Goal: Check status

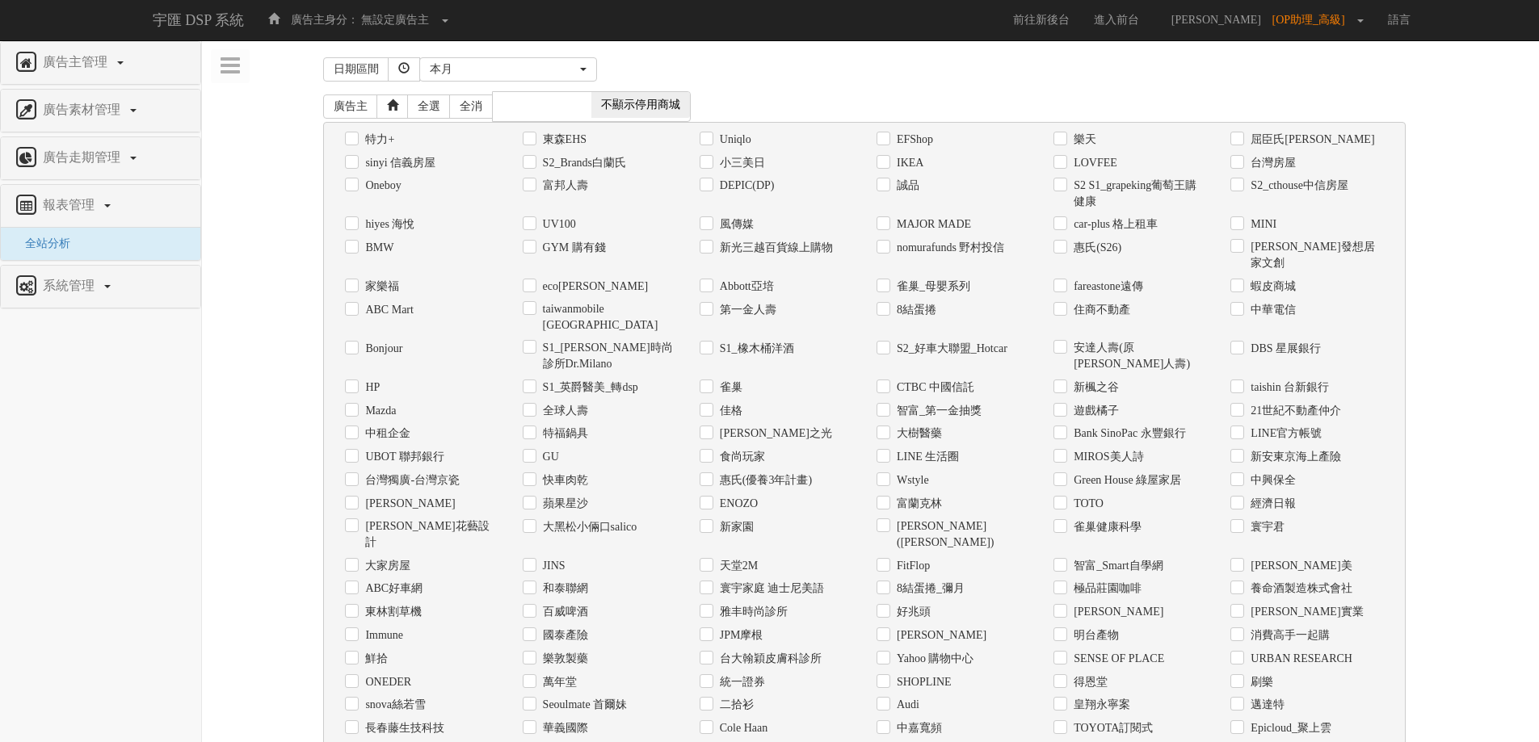
click at [271, 133] on div "日期區間 [DATE] 本[PERSON_NAME] 本月 上月 過去7天 過去14天 過去30天 指定日期 本月 開始日期 [DATE] 結束日期 [DAT…" at bounding box center [870, 665] width 1313 height 1225
click at [731, 139] on label "Uniqlo" at bounding box center [734, 140] width 36 height 16
click at [710, 139] on input "Uniqlo" at bounding box center [705, 139] width 11 height 11
checkbox input "true"
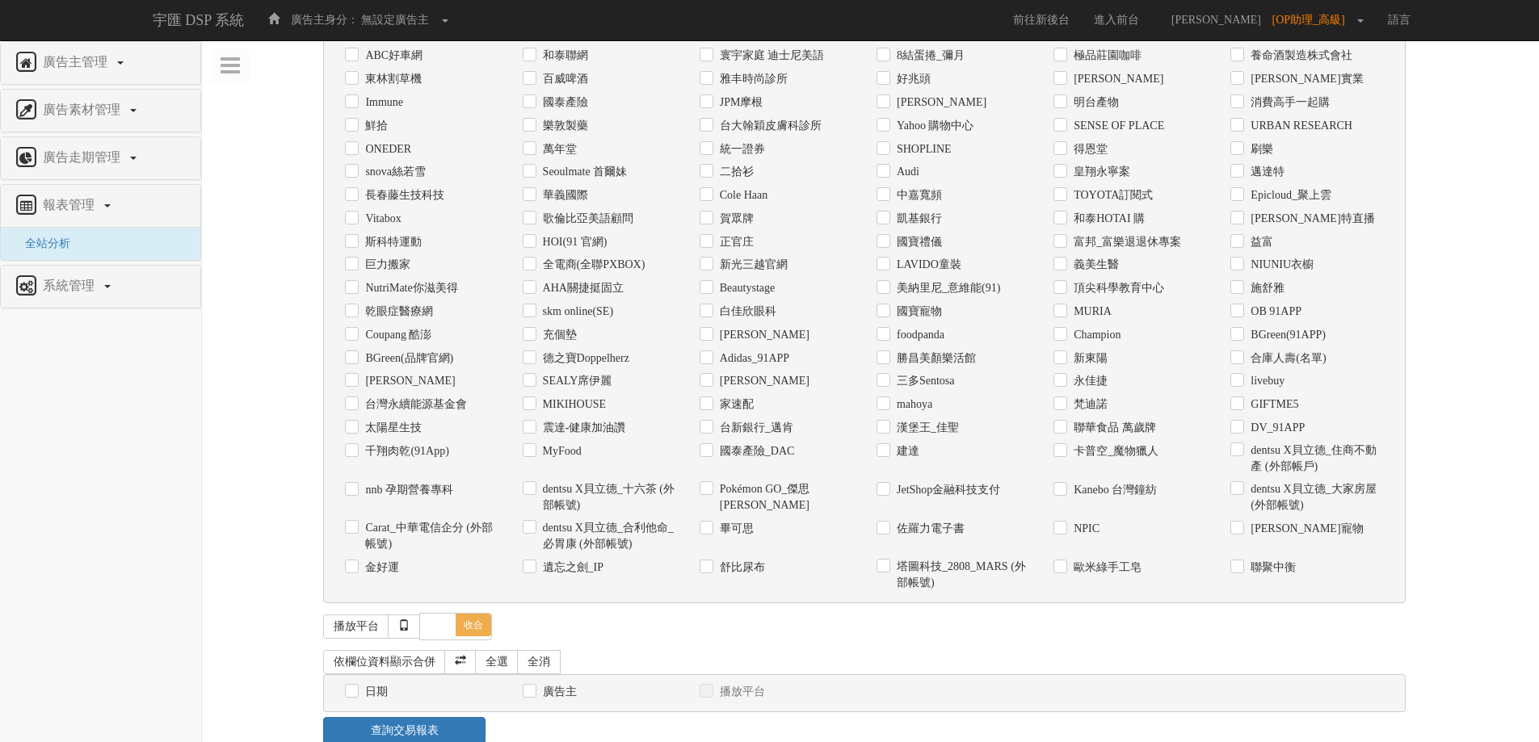
click at [379, 684] on label "日期" at bounding box center [374, 692] width 27 height 16
click at [355, 687] on input "日期" at bounding box center [350, 692] width 11 height 11
checkbox input "true"
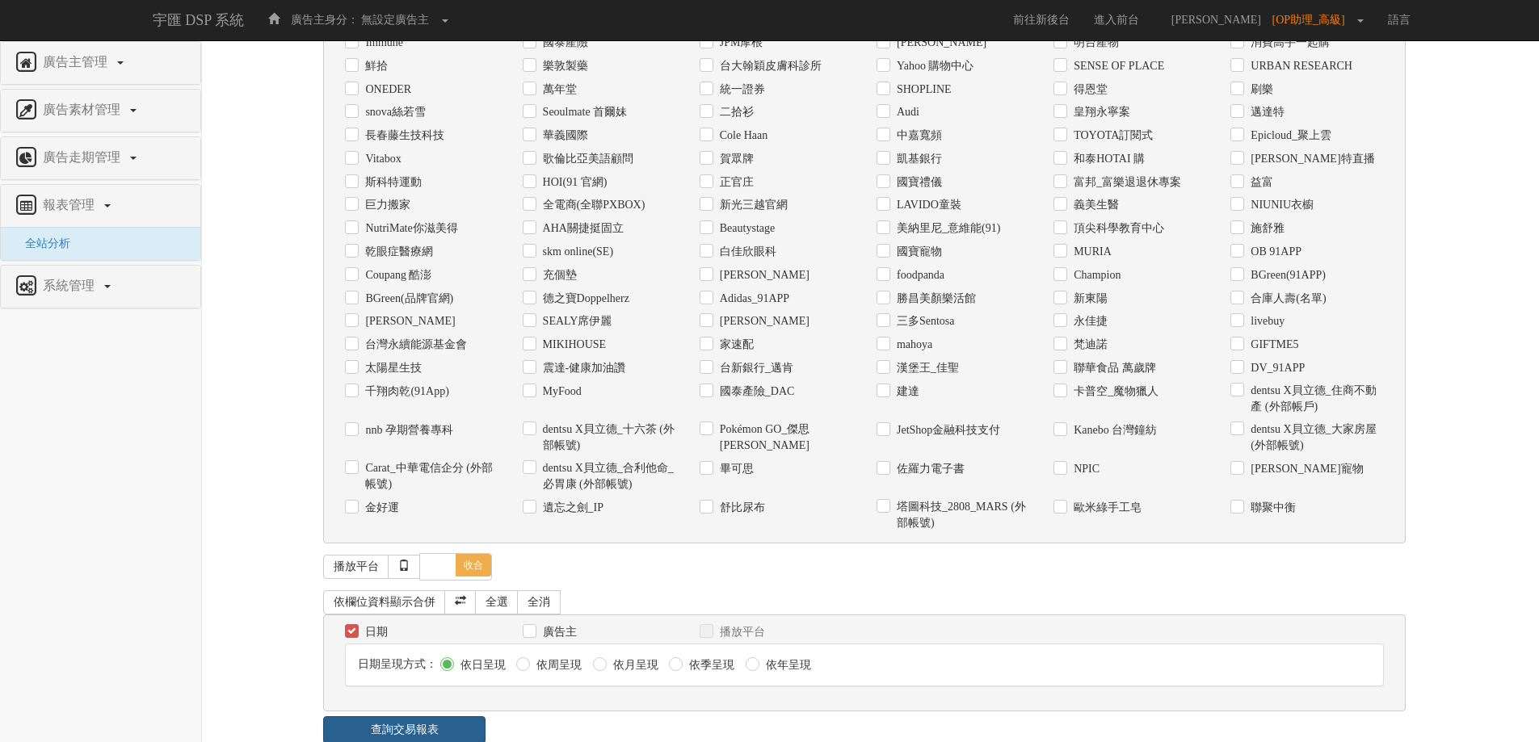
click at [410, 717] on link "查詢交易報表" at bounding box center [404, 730] width 162 height 27
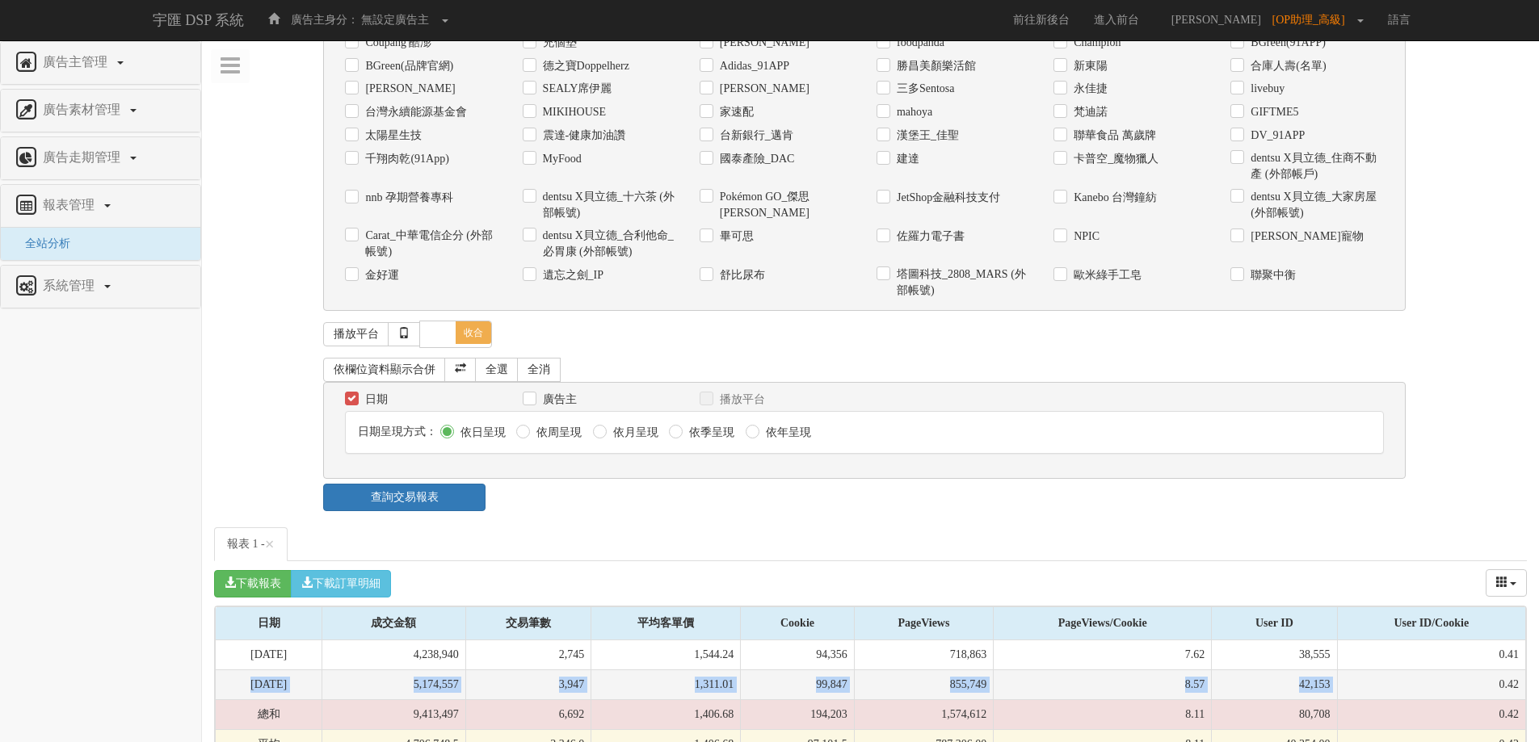
drag, startPoint x: 242, startPoint y: 649, endPoint x: 1468, endPoint y: 641, distance: 1225.4
click at [1468, 670] on tr "[DATE] 5,174,557 3,947 1,311.01 99,847 855,749 8.57 42,153 0.42" at bounding box center [871, 685] width 1310 height 30
click at [288, 670] on td "[DATE]" at bounding box center [269, 685] width 107 height 30
drag, startPoint x: 237, startPoint y: 654, endPoint x: 1519, endPoint y: 654, distance: 1282.0
click at [1519, 670] on tr "[DATE] 5,174,557 3,947 1,311.01 99,847 855,749 8.57 42,153 0.42" at bounding box center [871, 685] width 1310 height 30
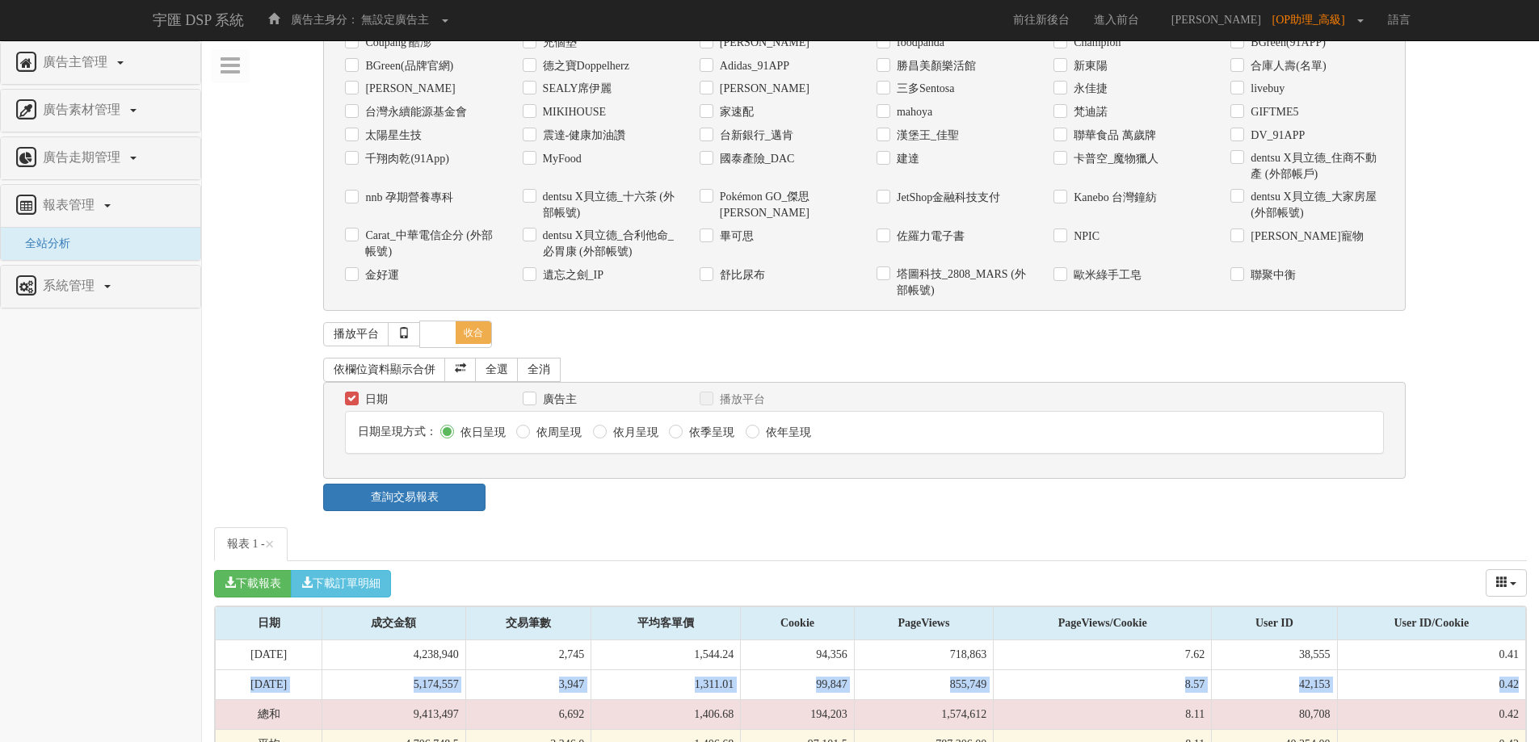
copy tr "[DATE] 5,174,557 3,947 1,311.01 99,847 855,749 8.57 42,153 0.42"
